Goal: Communication & Community: Answer question/provide support

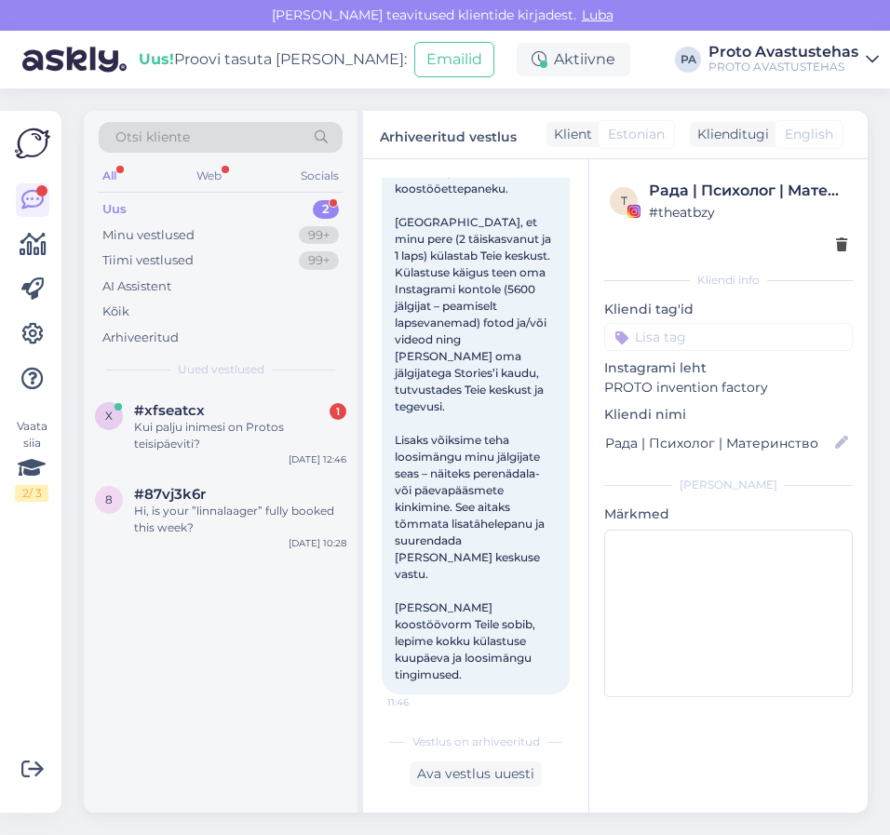
scroll to position [684, 0]
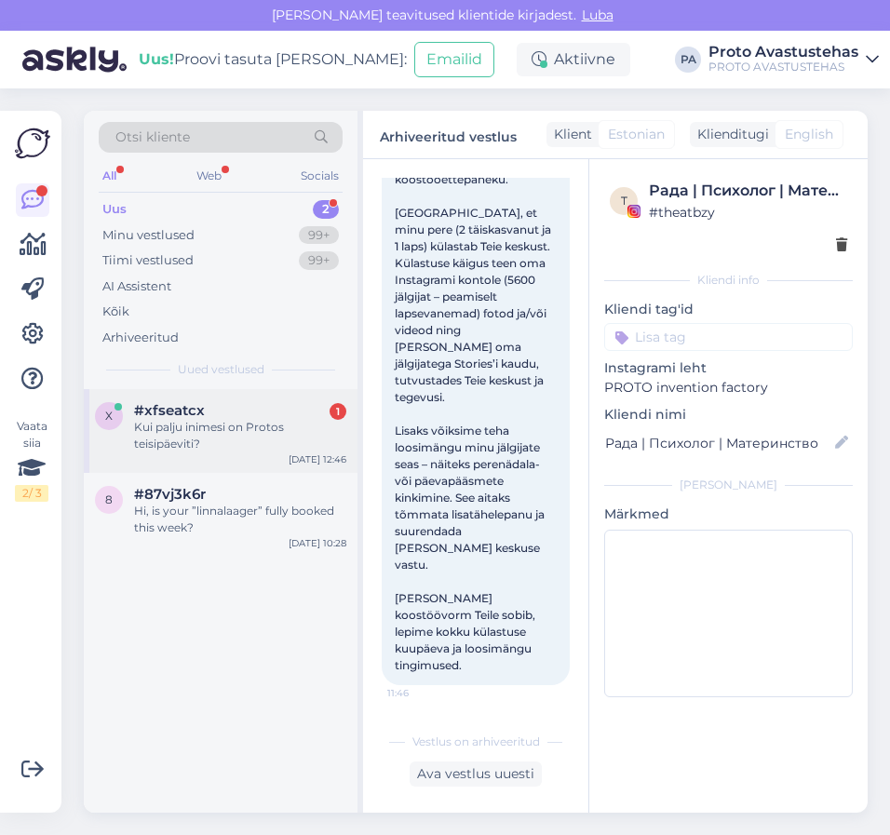
click at [132, 434] on div "x #xfseatcx 1 Kui palju inimesi on Protos teisipäeviti?" at bounding box center [220, 427] width 251 height 50
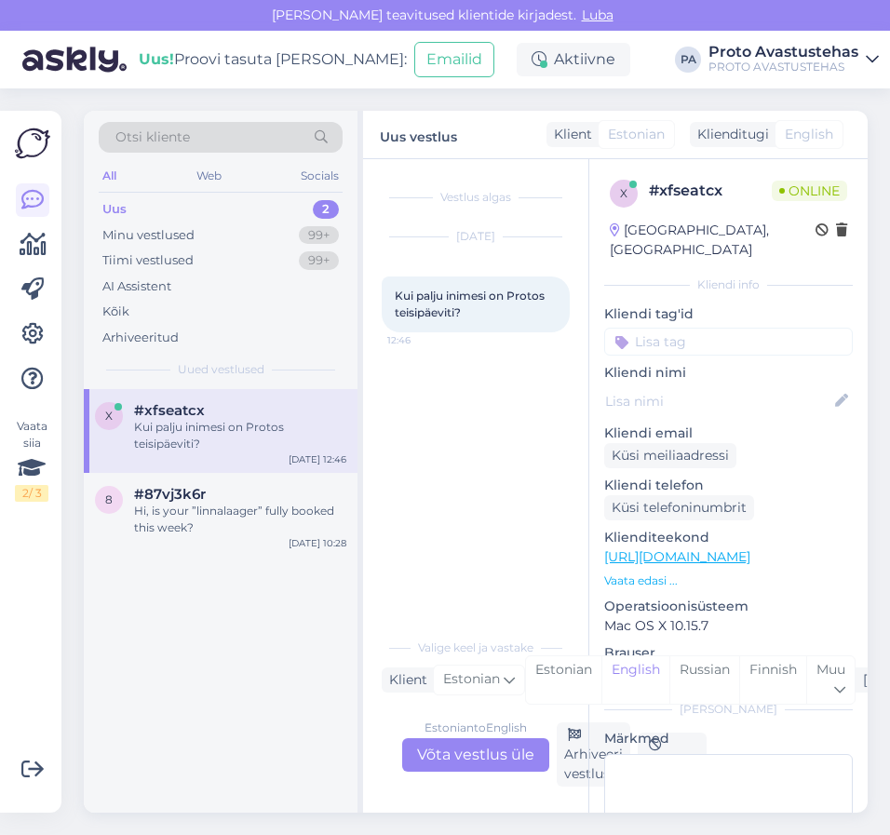
click at [452, 759] on div "Estonian to English Võta vestlus üle" at bounding box center [475, 755] width 147 height 34
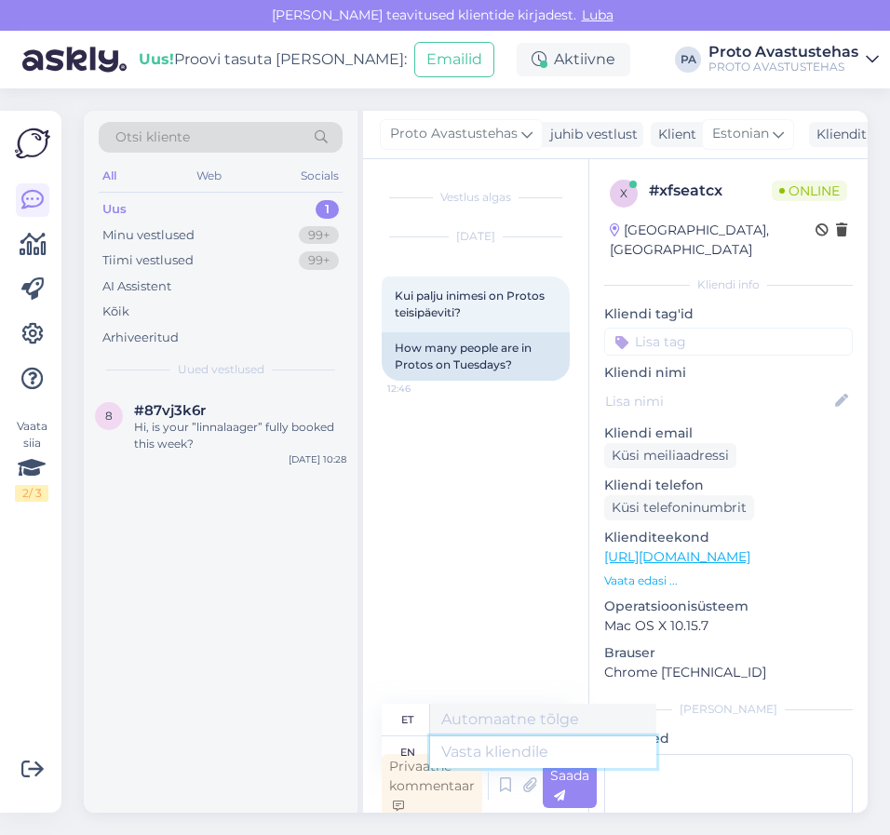
click at [510, 751] on textarea at bounding box center [543, 752] width 226 height 32
type textarea "Tere."
type textarea "Tere. Külastajate a"
type textarea "Tere. Külastajate"
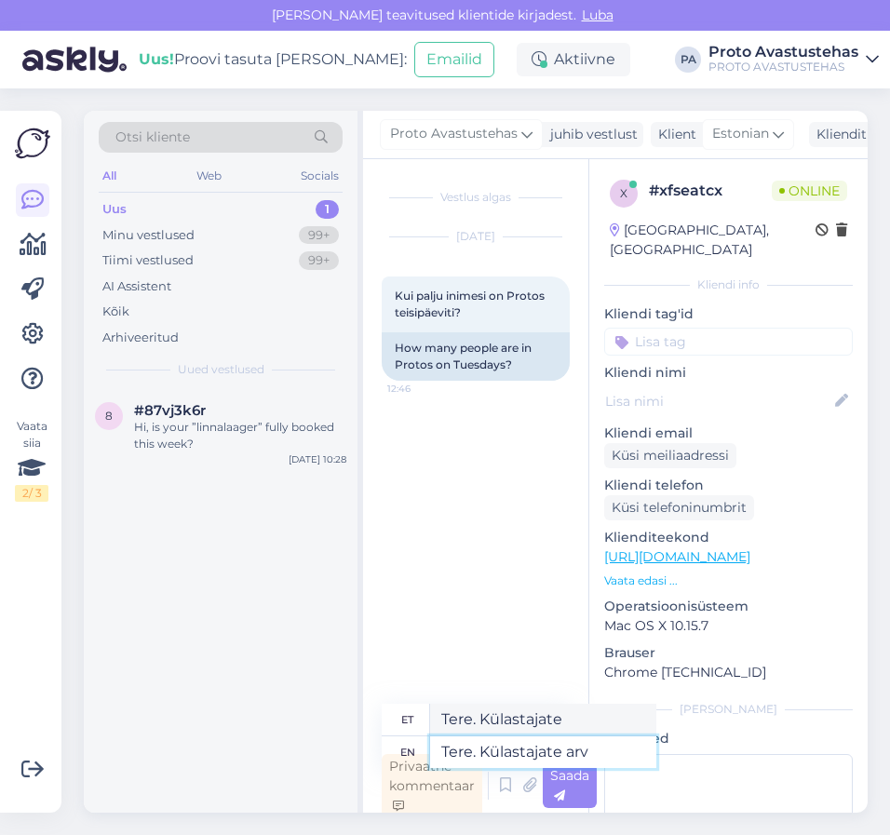
type textarea "Tere. Külastajate arv"
type textarea "Tere. Külastajate arv on"
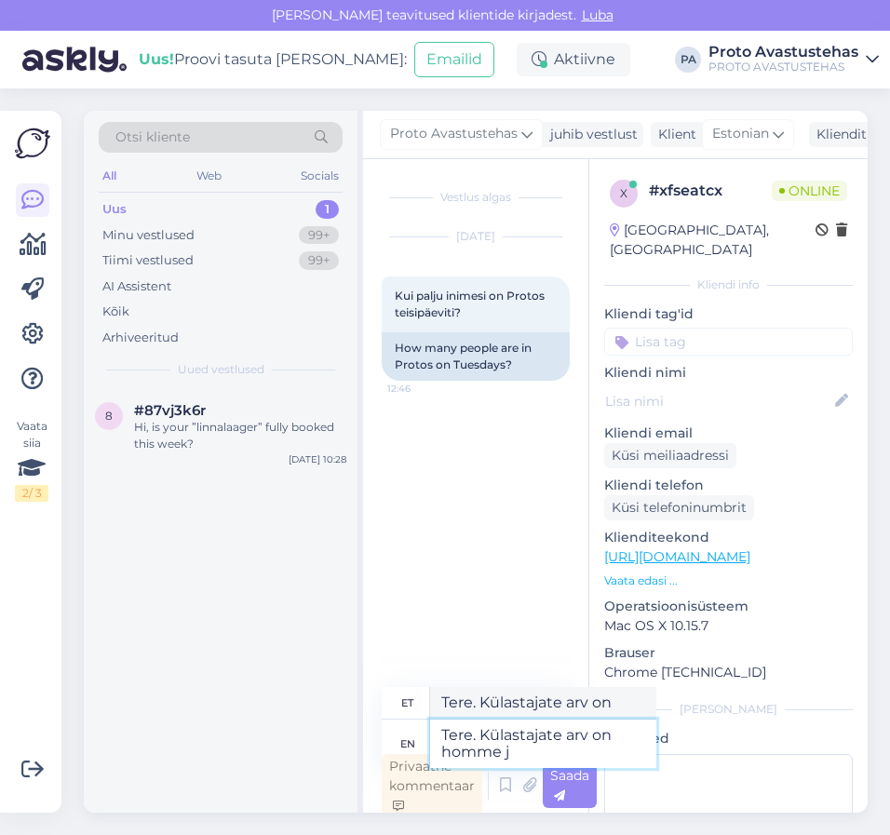
type textarea "Tere. Külastajate arv on homme ju"
type textarea "Tere. Külastajate arv on homme"
type textarea "Tere. Külastajate arv on homme juba"
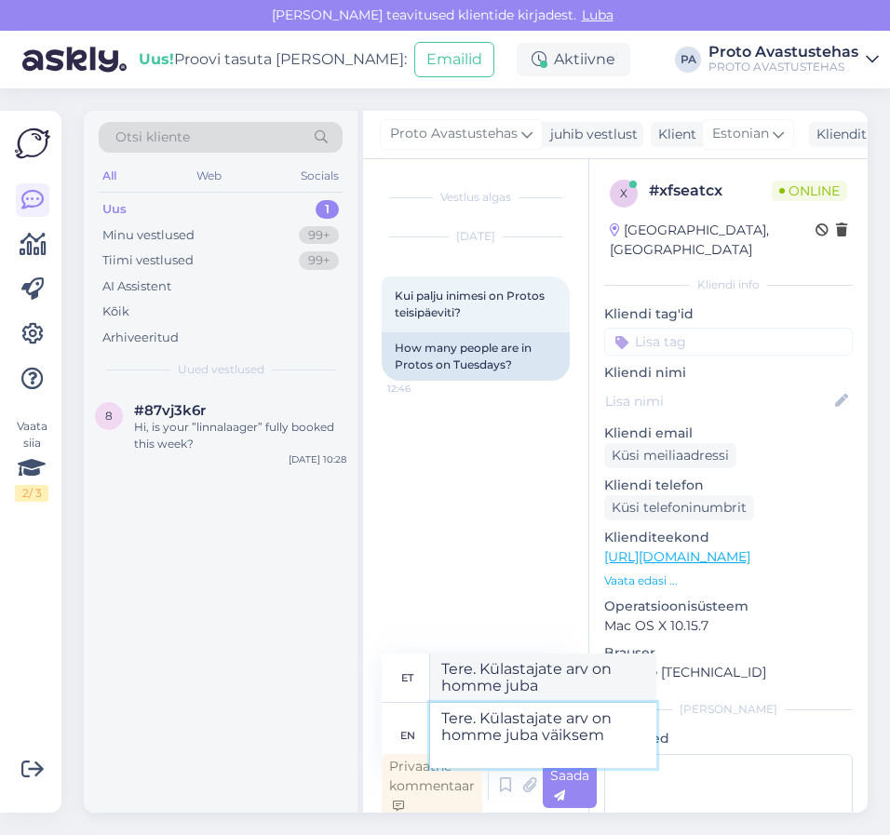
type textarea "Tere. Külastajate arv on homme juba väiksem"
type textarea "Tere. Külastajate arv on homme juba väiksem kui"
type textarea "Tere. Külastajate arv on homme juba väiksem kui suve"
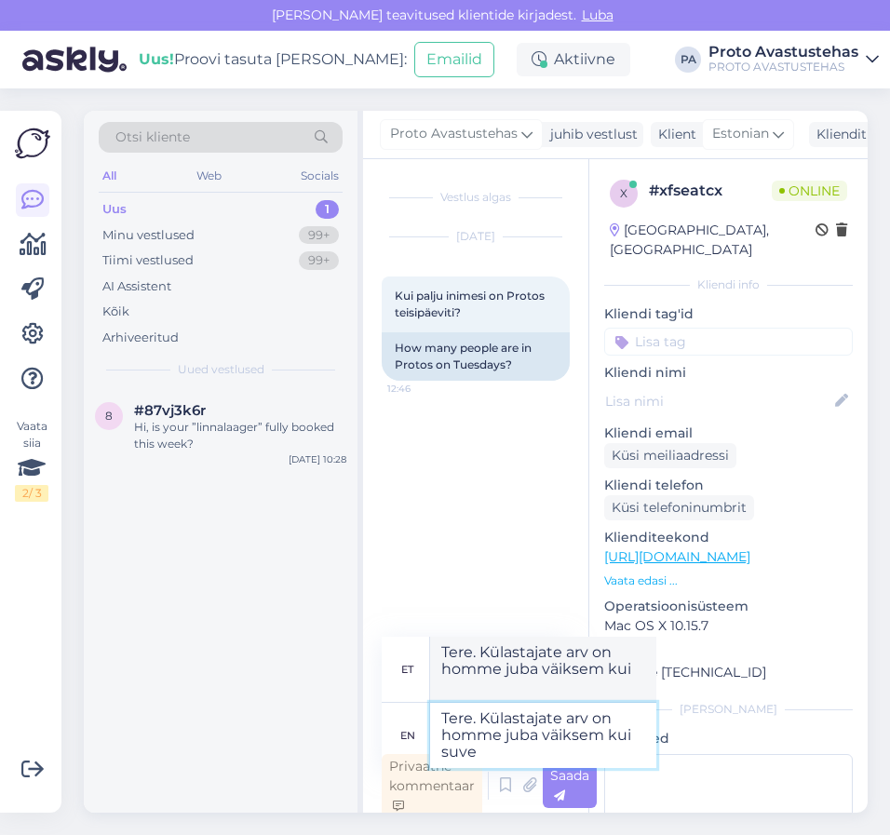
type textarea "Tere. Külastajate arv on homme juba väiksem kui suve"
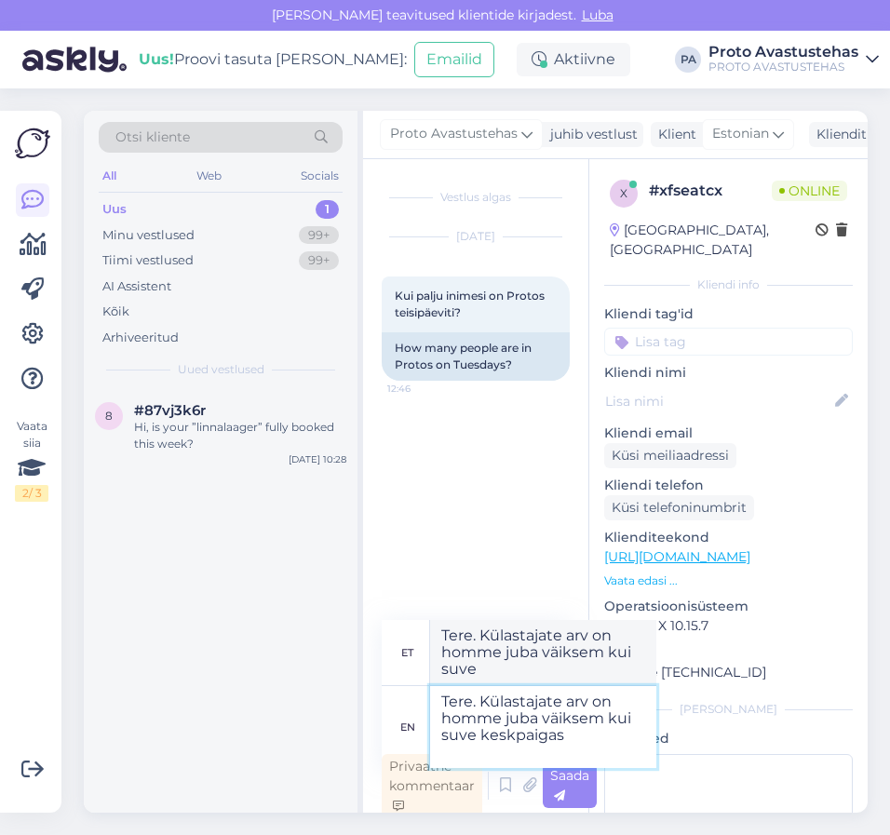
type textarea "Tere. Külastajate arv on homme juba väiksem kui suve keskpaigas."
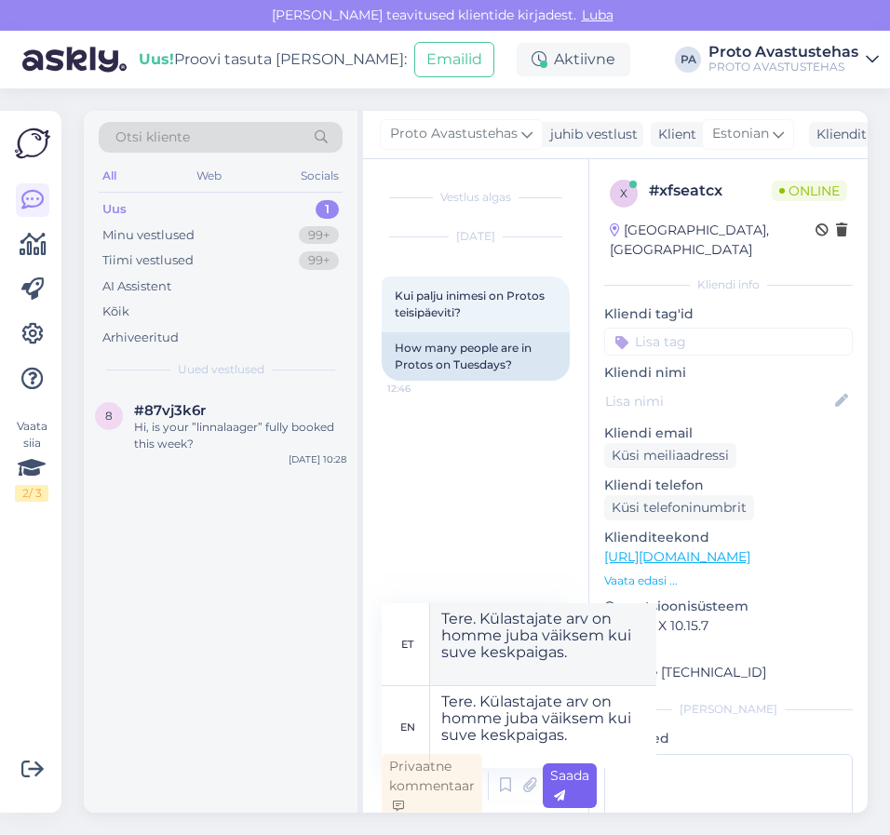
click at [579, 780] on span "Saada" at bounding box center [569, 785] width 39 height 36
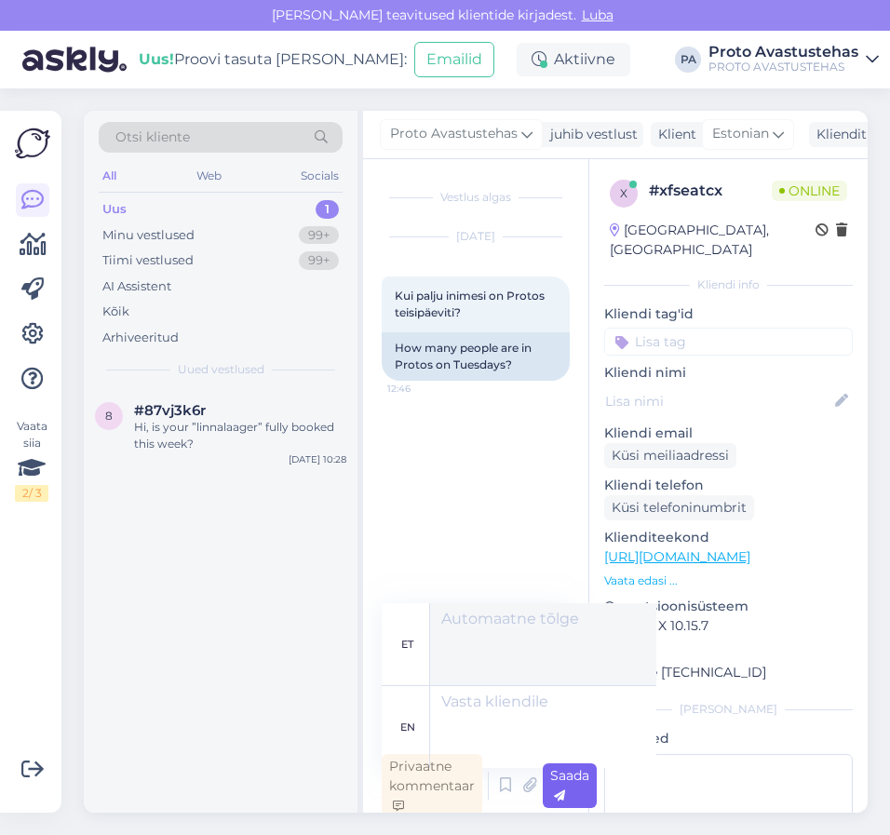
scroll to position [6, 0]
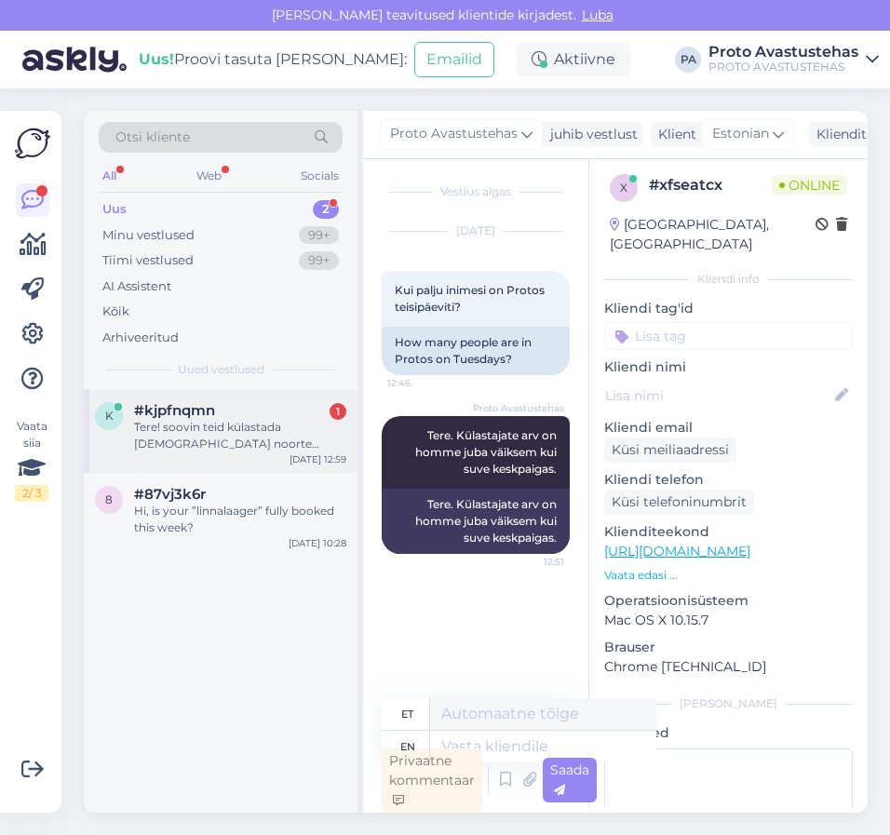
click at [192, 417] on span "#kjpfnqmn" at bounding box center [174, 410] width 81 height 17
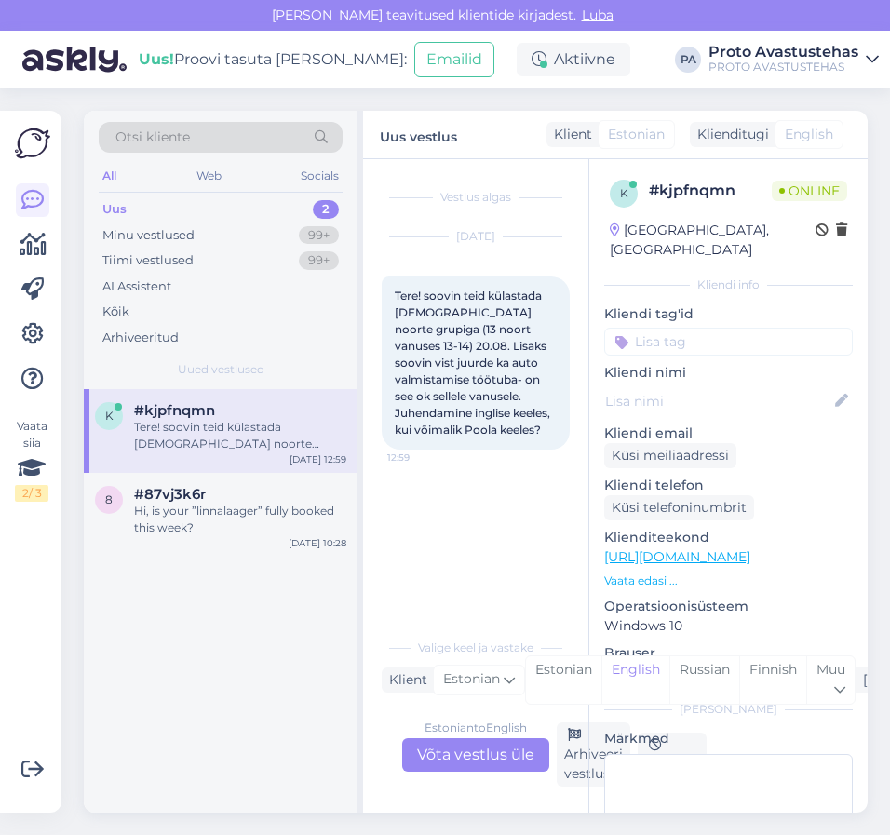
scroll to position [0, 0]
click at [493, 762] on div "Estonian to English Võta vestlus üle" at bounding box center [475, 755] width 147 height 34
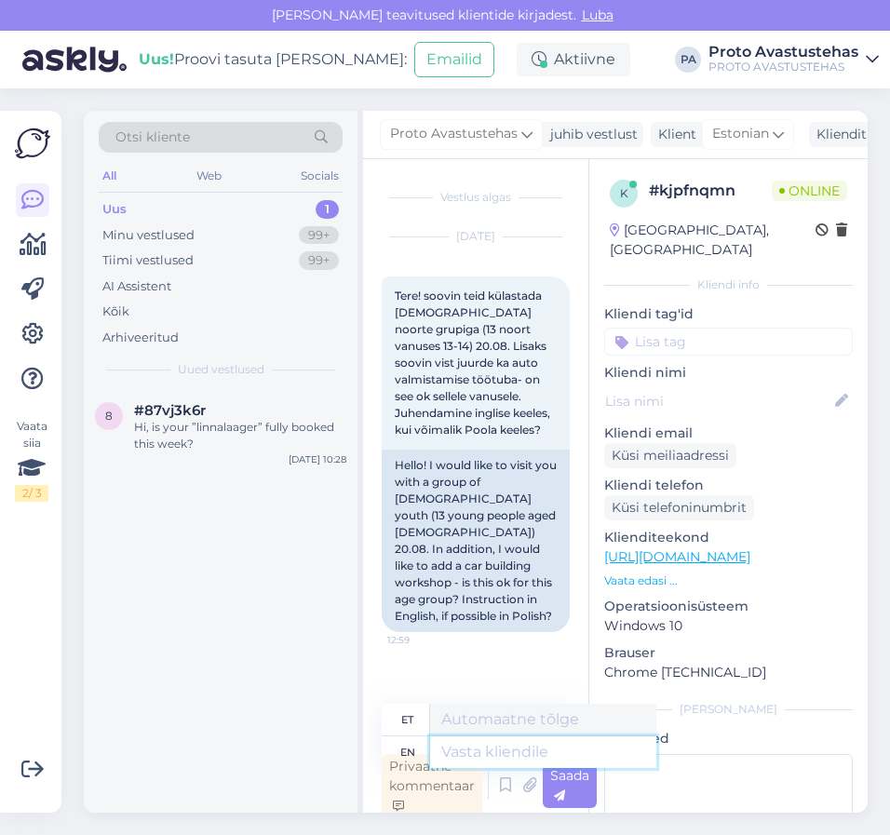
click at [494, 749] on textarea at bounding box center [543, 752] width 226 height 32
type textarea "Tere."
type textarea "Tere. Kirjutage"
type textarea "Tere. Kirjastus"
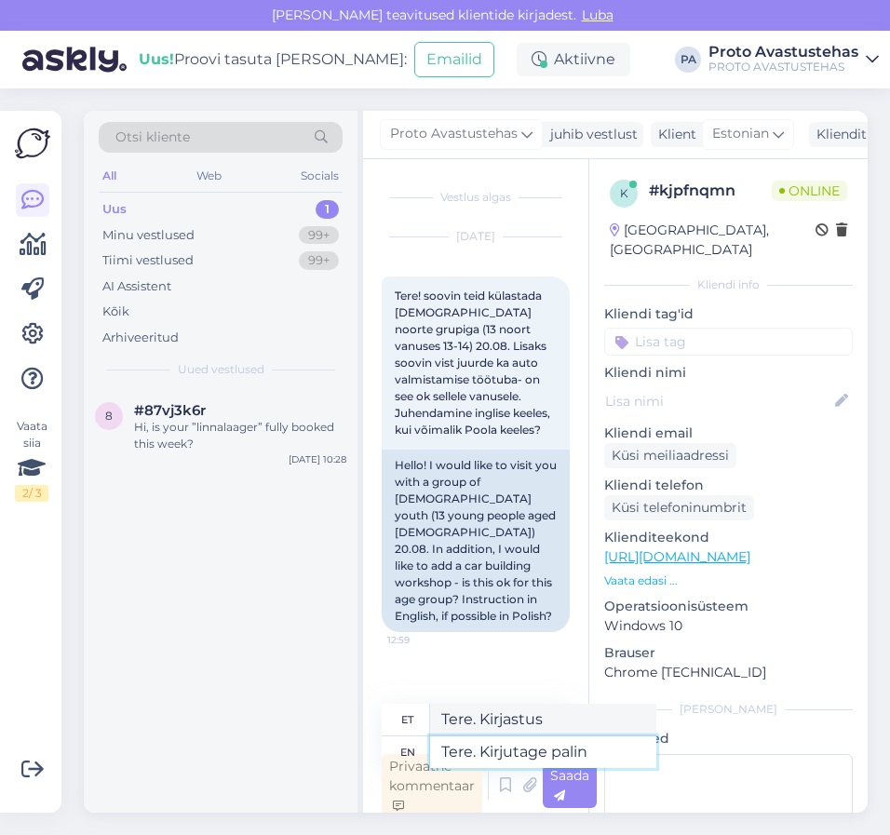
type textarea "Tere. Kirjutage palin"
type textarea "Tere. Kirjatöö palin"
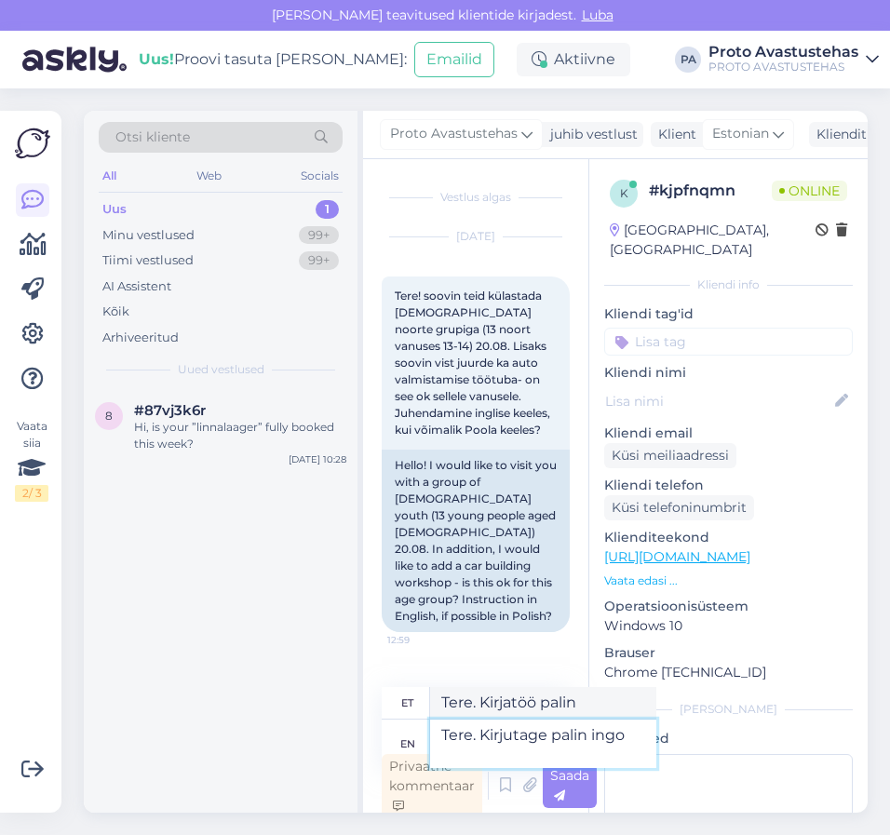
type textarea "Tere. Kirjutage palin ingo@"
type textarea "Tere. Kirjutage palin ingo"
type textarea "Tere. Kirjutage palin [EMAIL_ADDRESS][DOMAIN_NAME]"
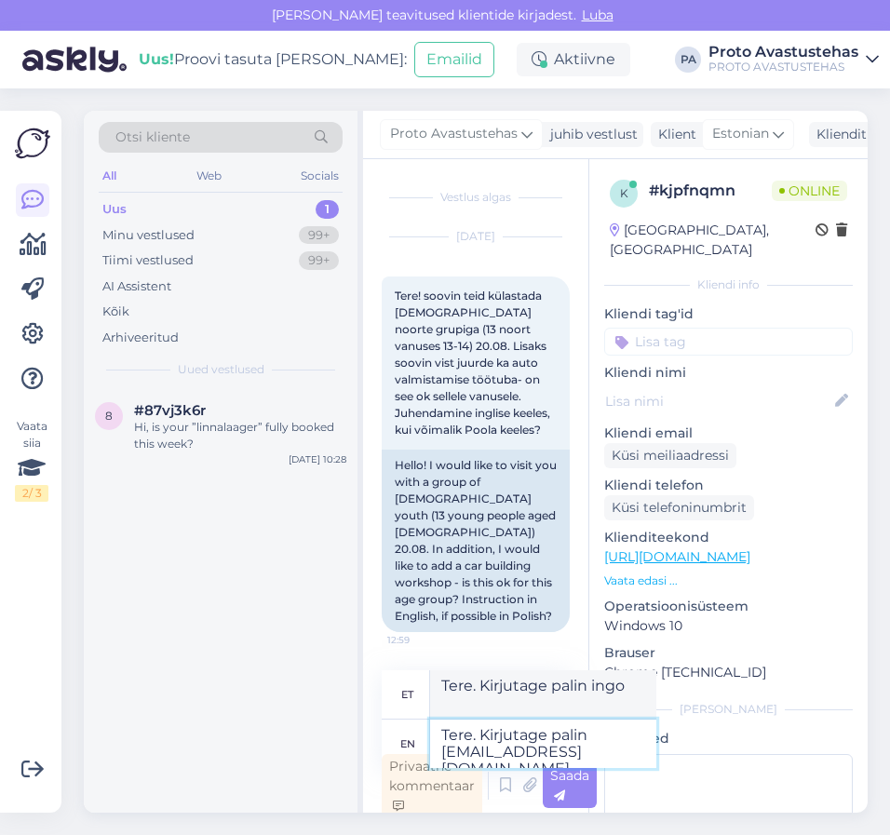
type textarea "Tere. Kirjutage palin [EMAIL_ADDRESS][DOMAIN_NAME]"
click at [581, 736] on textarea "Tere. Kirjutage palin [EMAIL_ADDRESS][DOMAIN_NAME]" at bounding box center [543, 744] width 226 height 48
type textarea "Tere. Kirjutage palun [EMAIL_ADDRESS][DOMAIN_NAME]"
click at [464, 752] on textarea "Tere. Kirjutage palun [EMAIL_ADDRESS][DOMAIN_NAME]" at bounding box center [543, 744] width 226 height 48
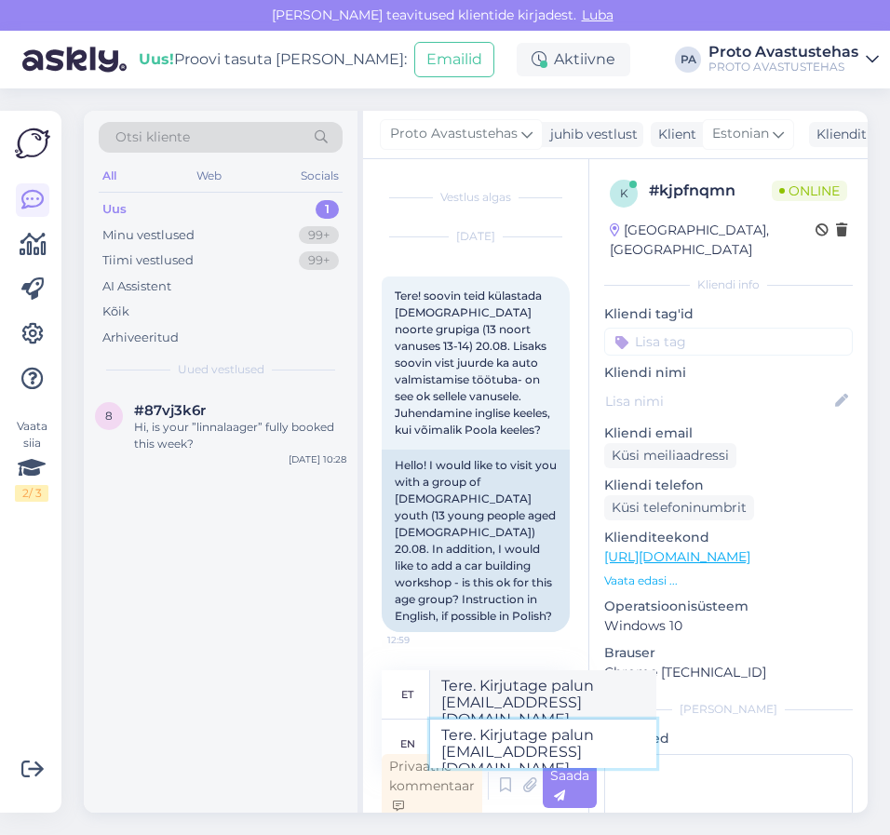
type textarea "Tere. Kirjutage palun [EMAIL_ADDRESS][DOMAIN_NAME]"
click at [572, 781] on span "Saada" at bounding box center [569, 785] width 39 height 36
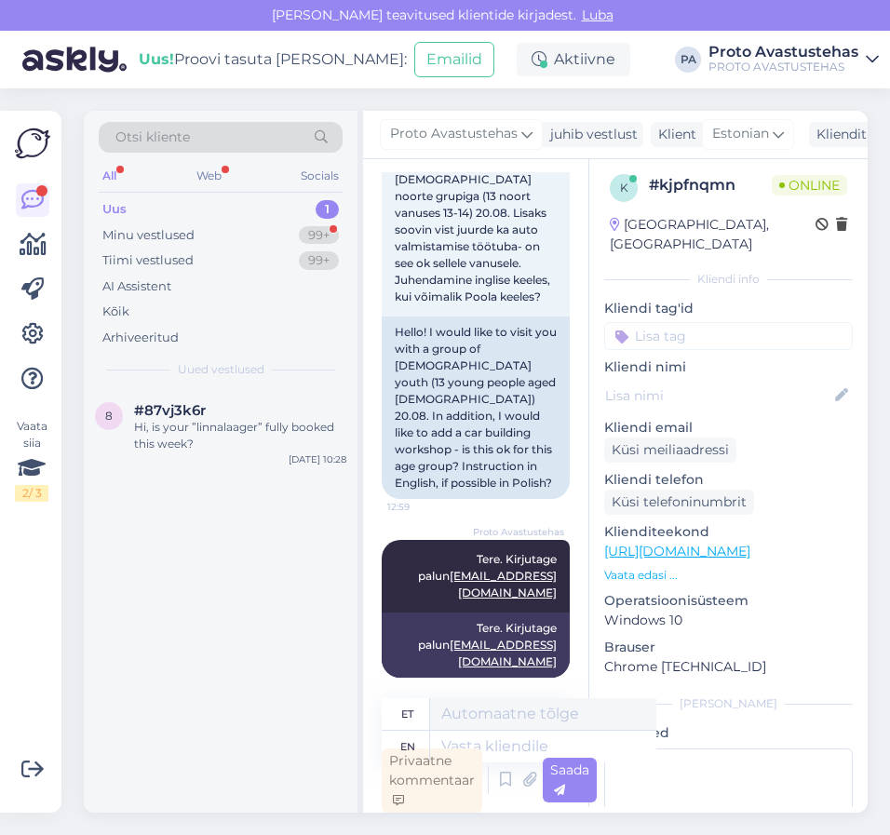
scroll to position [256, 0]
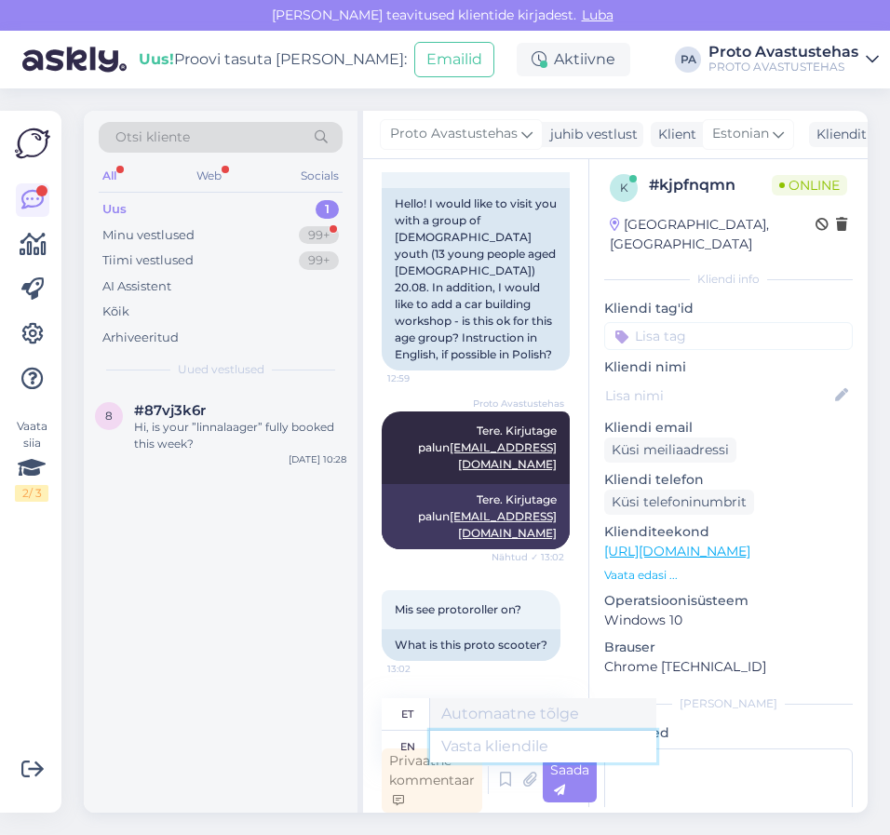
click at [506, 742] on textarea at bounding box center [543, 747] width 226 height 32
type textarea "Tere."
type textarea "Tere. Protoroller"
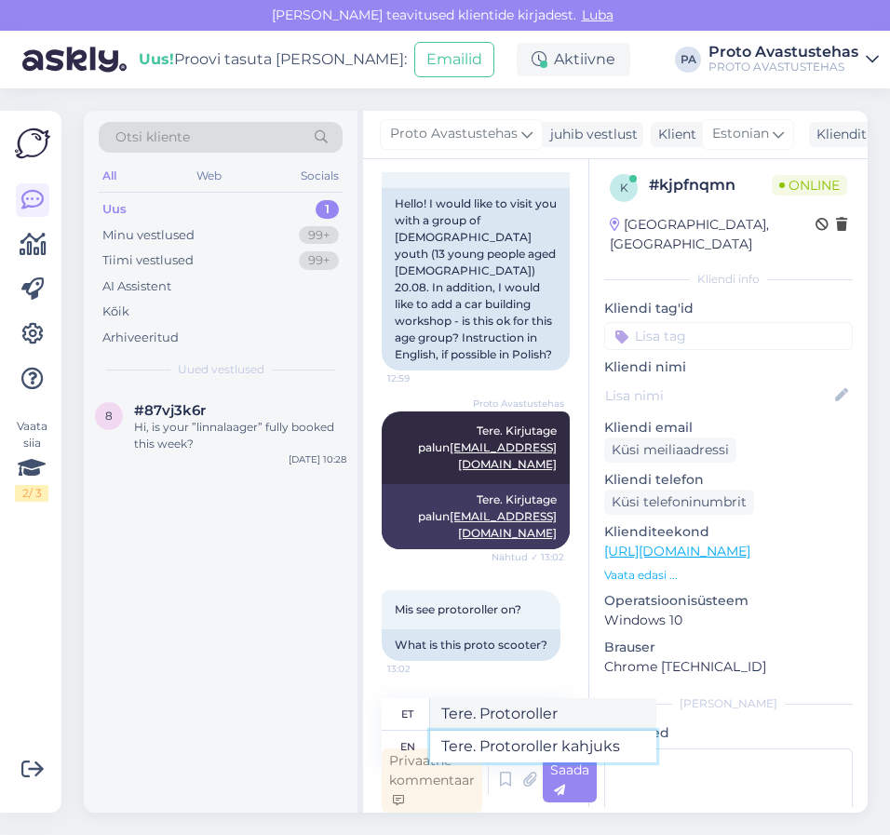
type textarea "Tere. Protoroller kahjuks e"
type textarea "Tere. Protorolleri kahjuks"
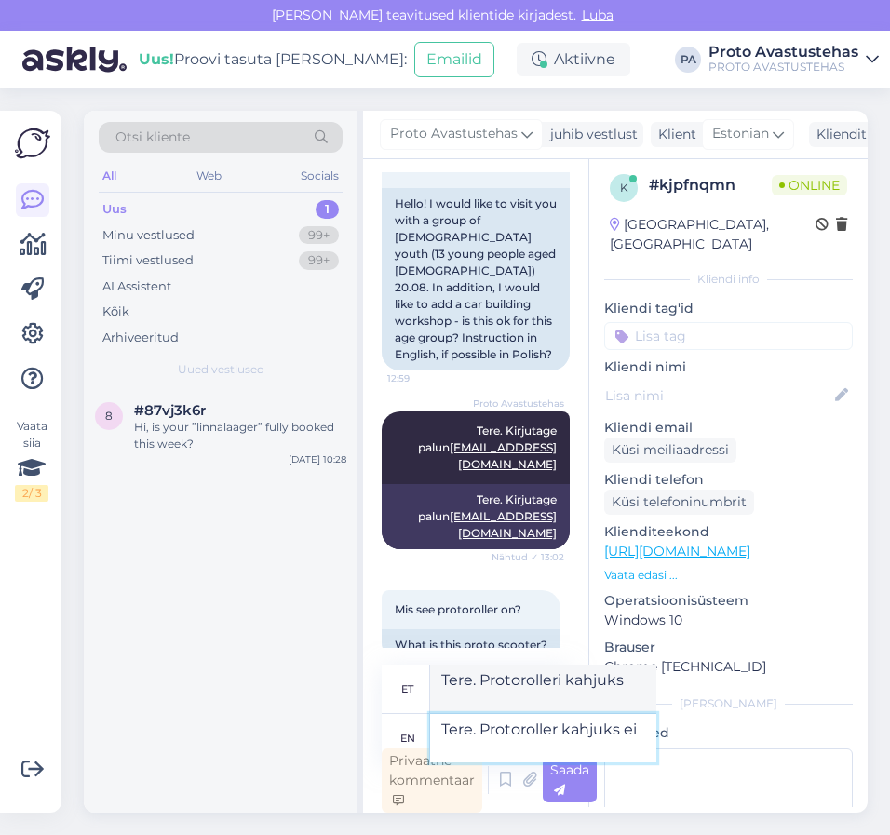
type textarea "Tere. Protoroller kahjuks ei"
type textarea "Tere. Protoroller kahjuks ei tööta"
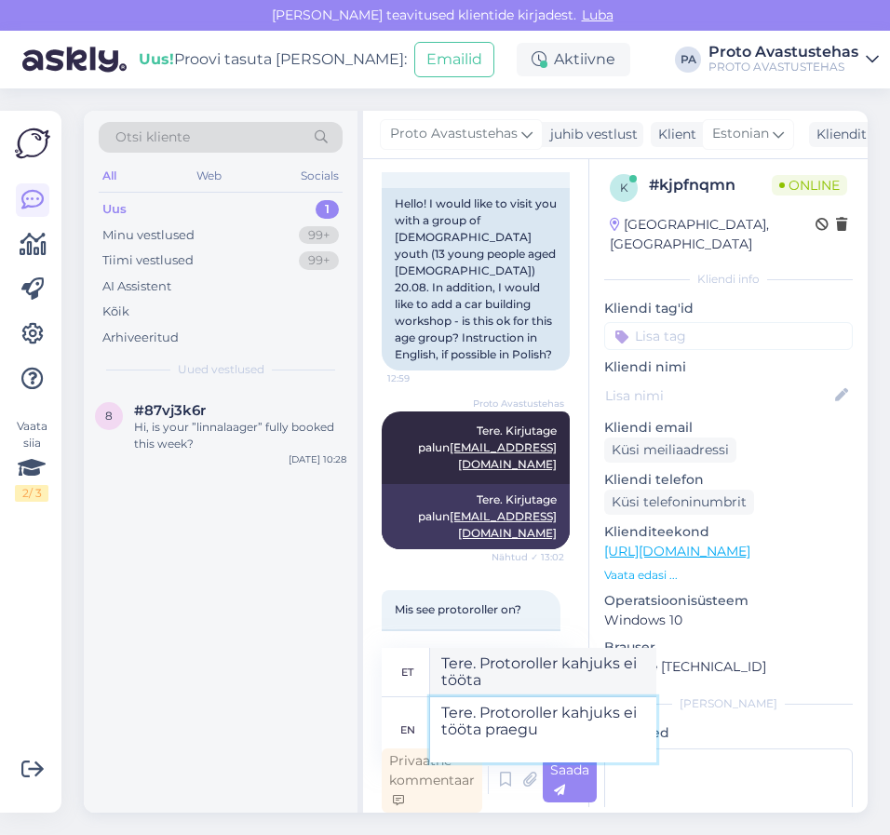
type textarea "Tere. Protoroller kahjuks ei tööta praegu."
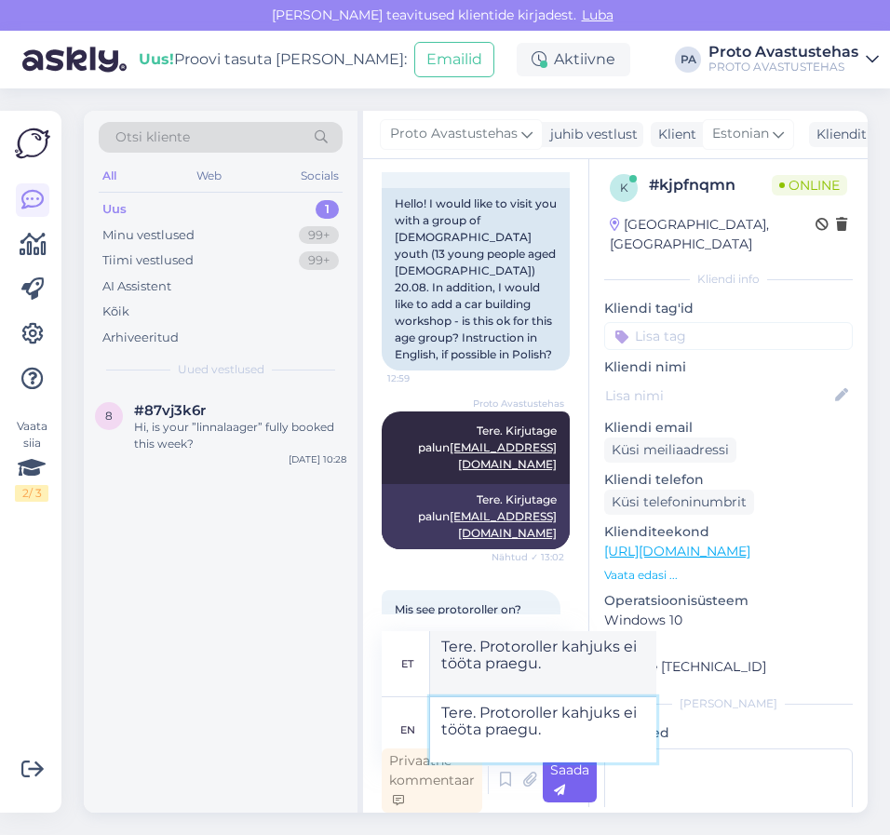
type textarea "Tere. Protoroller kahjuks ei tööta praegu."
click at [577, 780] on div "Saada" at bounding box center [570, 780] width 54 height 45
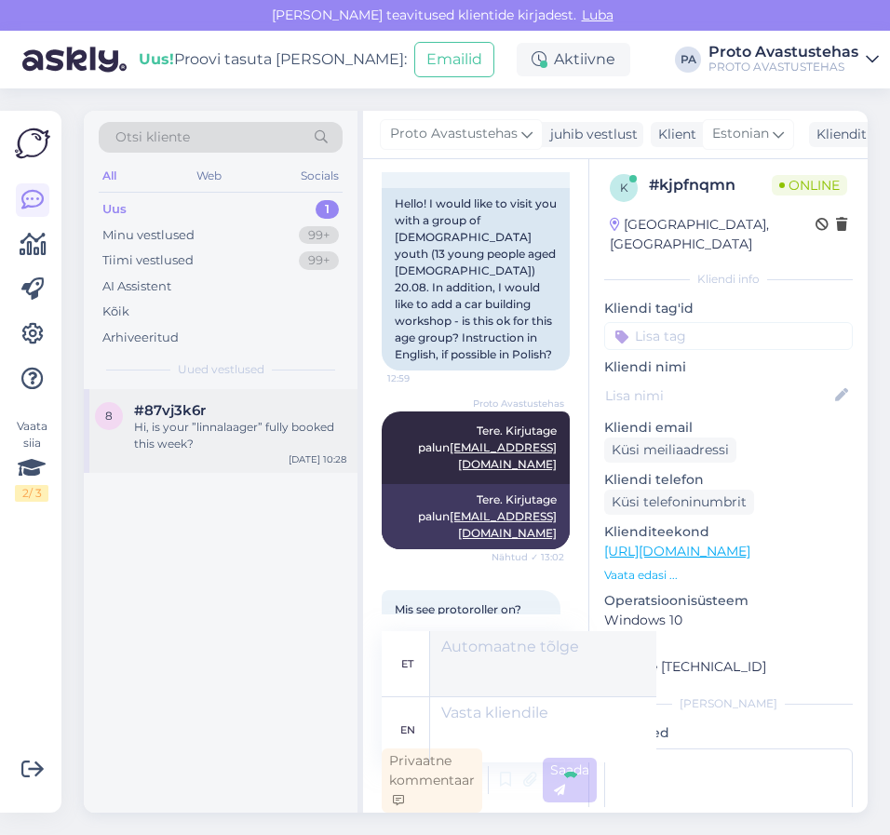
scroll to position [401, 0]
